Goal: Task Accomplishment & Management: Manage account settings

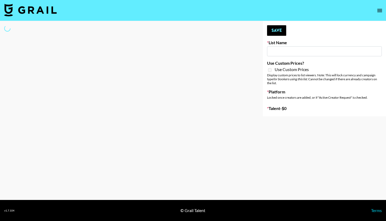
type input "EDM List"
select select "Song"
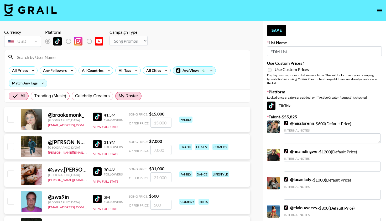
click at [133, 97] on span "My Roster" at bounding box center [128, 96] width 19 height 6
click at [119, 96] on input "My Roster" at bounding box center [119, 96] width 0 height 0
radio input "true"
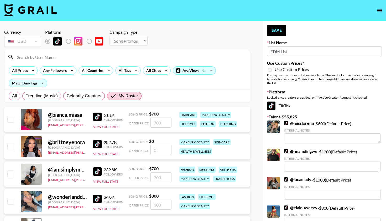
click at [8, 117] on input "checkbox" at bounding box center [10, 119] width 6 height 6
checkbox input "true"
type input "700"
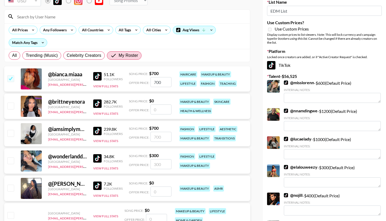
scroll to position [41, 0]
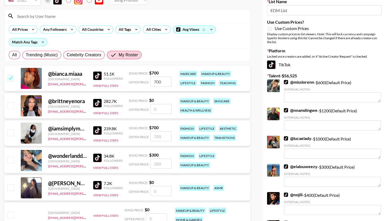
click at [8, 159] on input "checkbox" at bounding box center [10, 160] width 6 height 6
checkbox input "true"
type input "300"
click at [12, 133] on input "checkbox" at bounding box center [10, 132] width 6 height 6
checkbox input "true"
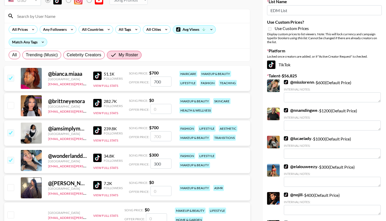
type input "700"
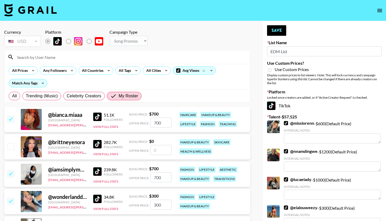
scroll to position [0, 0]
click at [278, 32] on button "Save" at bounding box center [276, 30] width 19 height 11
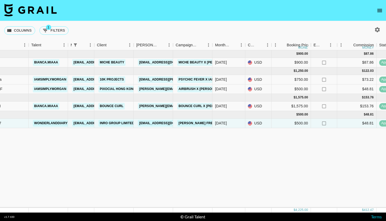
scroll to position [0, 59]
